Goal: Task Accomplishment & Management: Use online tool/utility

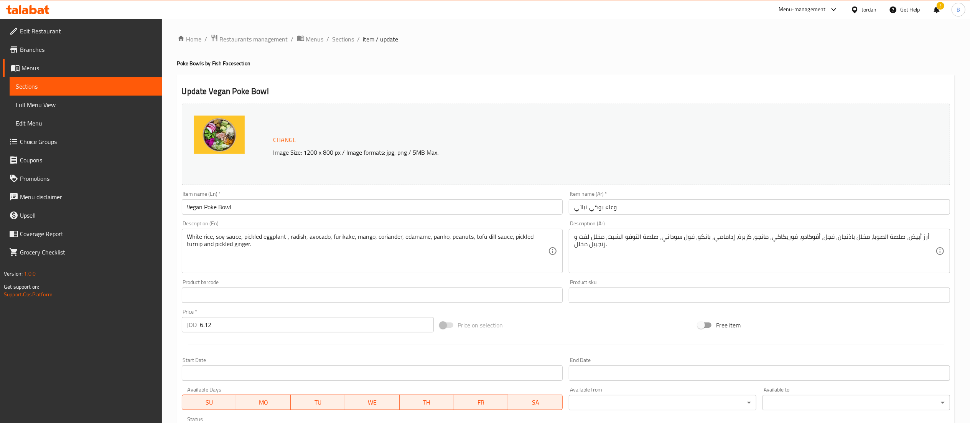
click at [346, 40] on span "Sections" at bounding box center [344, 39] width 22 height 9
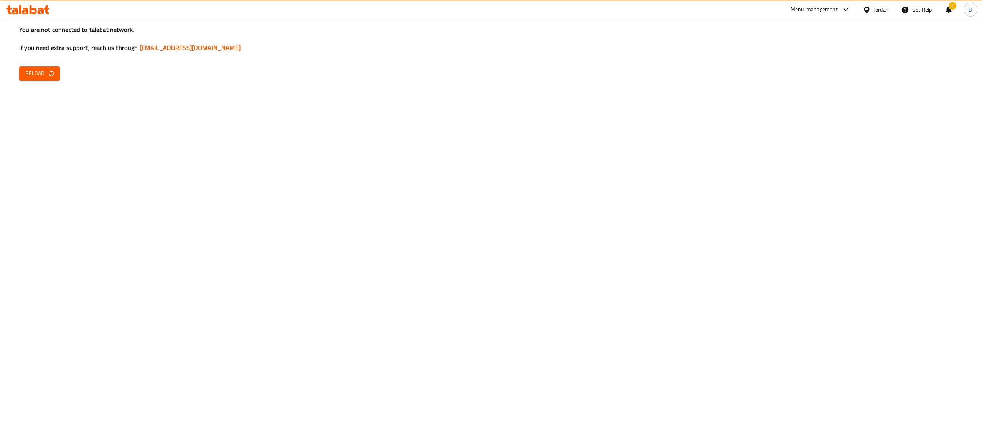
click at [31, 82] on div "You are not connected to talabat network, If you need extra support, reach us t…" at bounding box center [491, 211] width 982 height 423
click at [45, 72] on span "Reload" at bounding box center [39, 74] width 28 height 10
click at [40, 73] on span "Reload" at bounding box center [39, 74] width 28 height 10
